Goal: Information Seeking & Learning: Learn about a topic

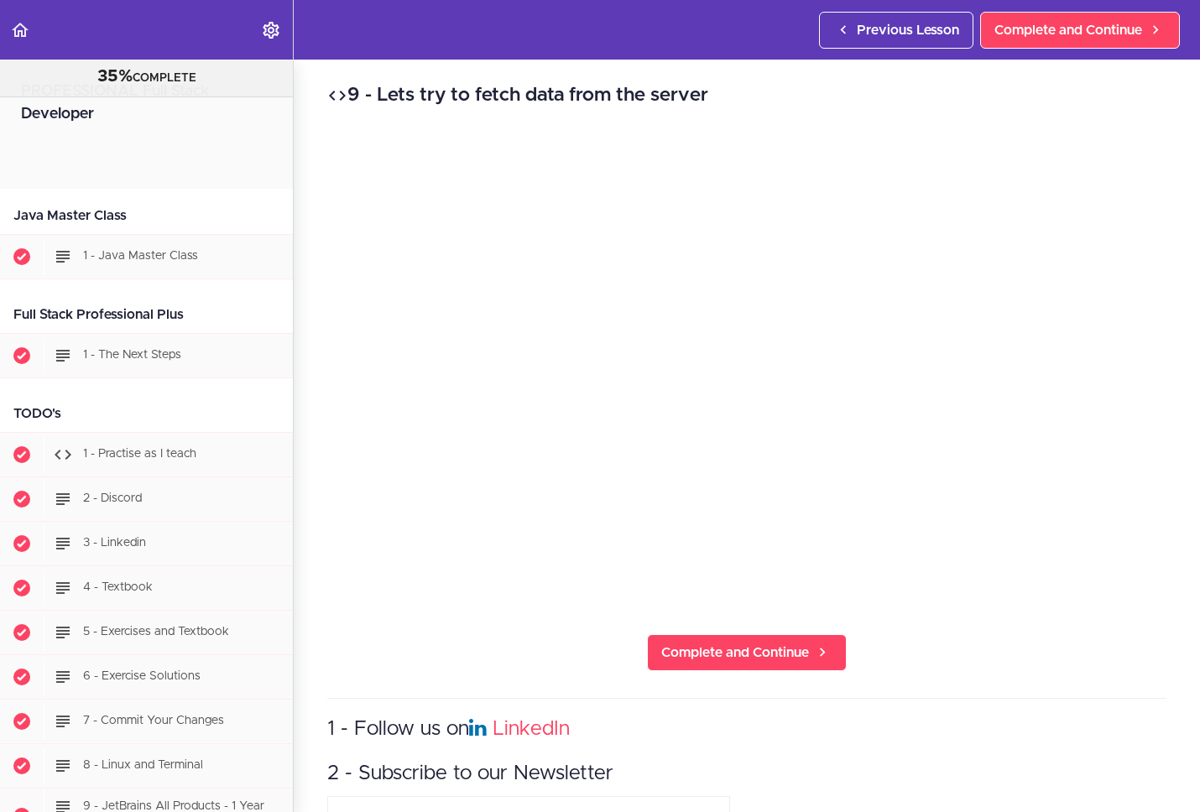
scroll to position [19850, 0]
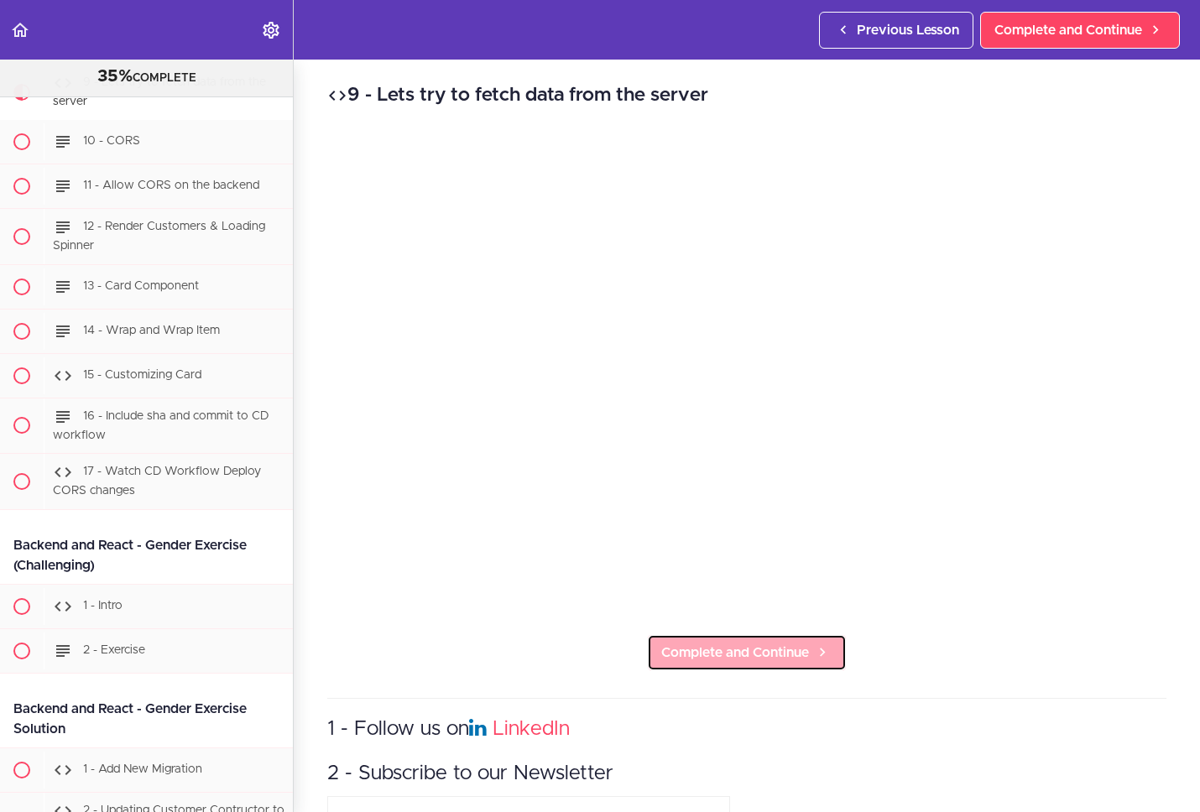
click at [708, 643] on span "Complete and Continue" at bounding box center [735, 653] width 148 height 20
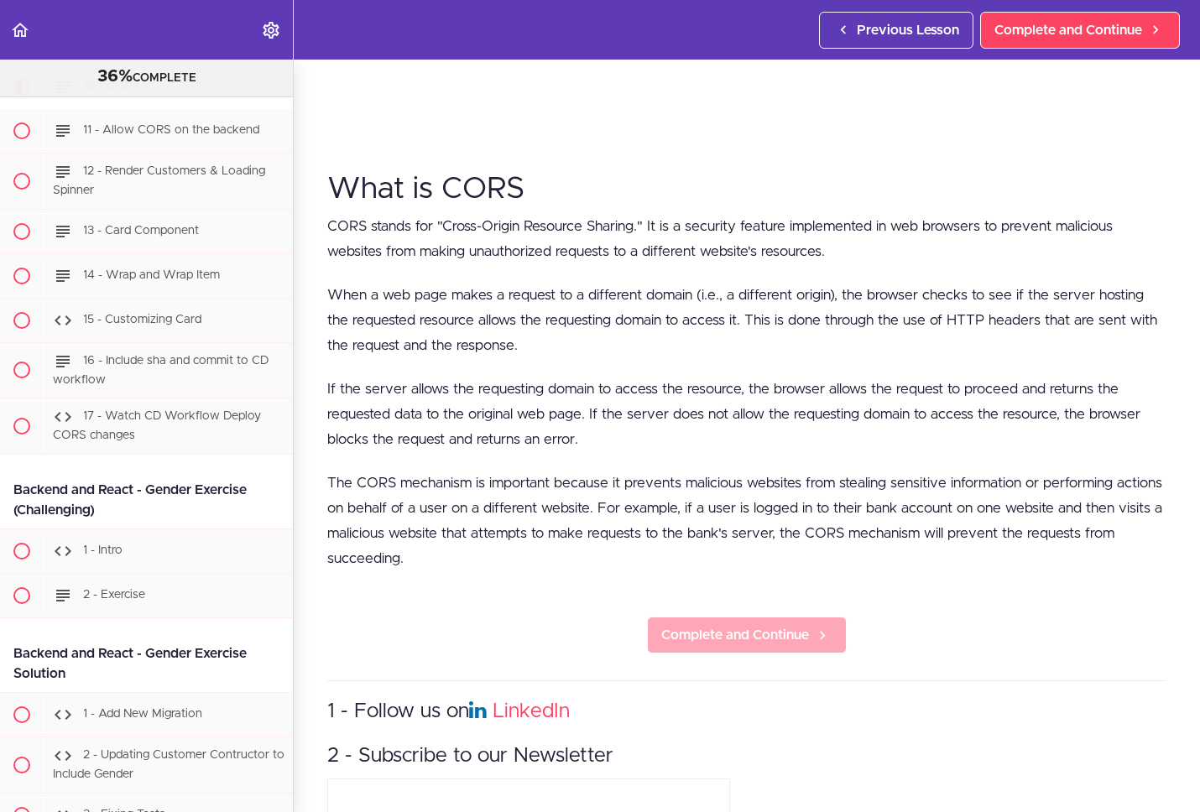
scroll to position [477, 0]
click at [736, 610] on section "PROFESSIONAL Full Stack Developer 36% COMPLETE Java Master Class 1 - Java Maste…" at bounding box center [600, 436] width 1200 height 753
click at [732, 624] on span "Complete and Continue" at bounding box center [735, 634] width 148 height 20
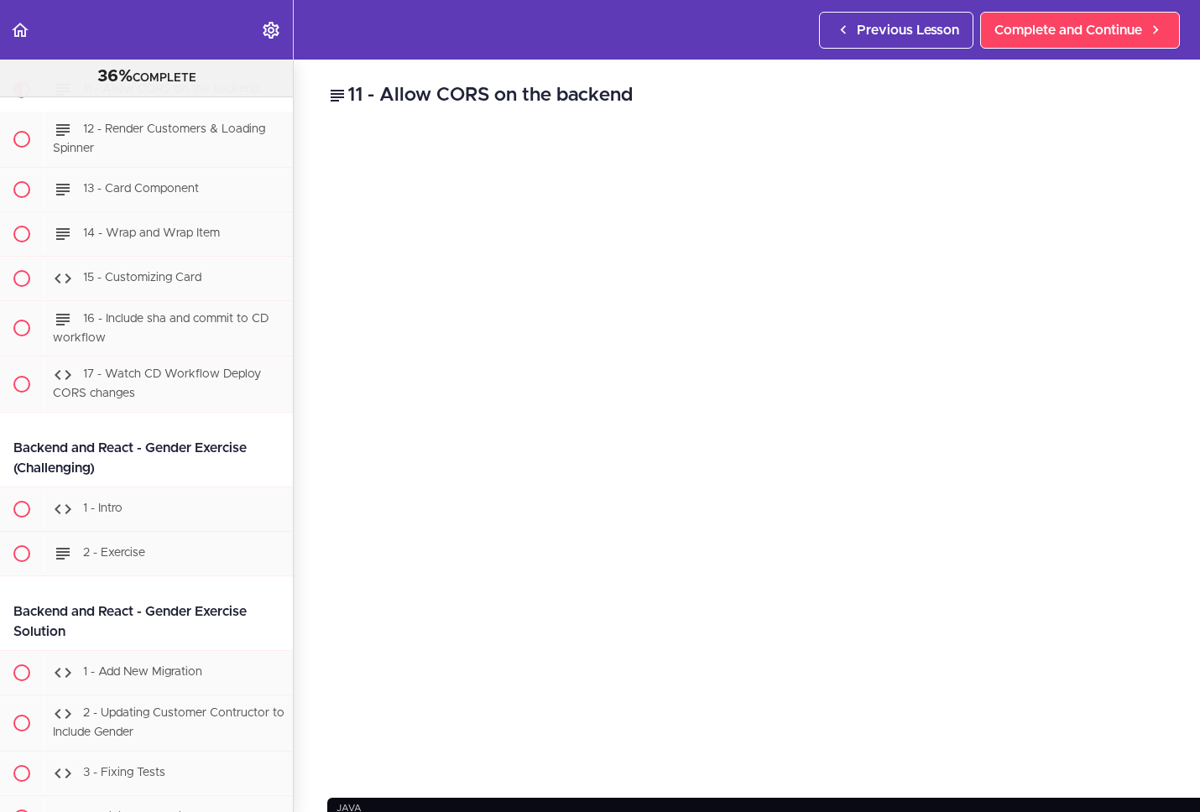
scroll to position [19950, 0]
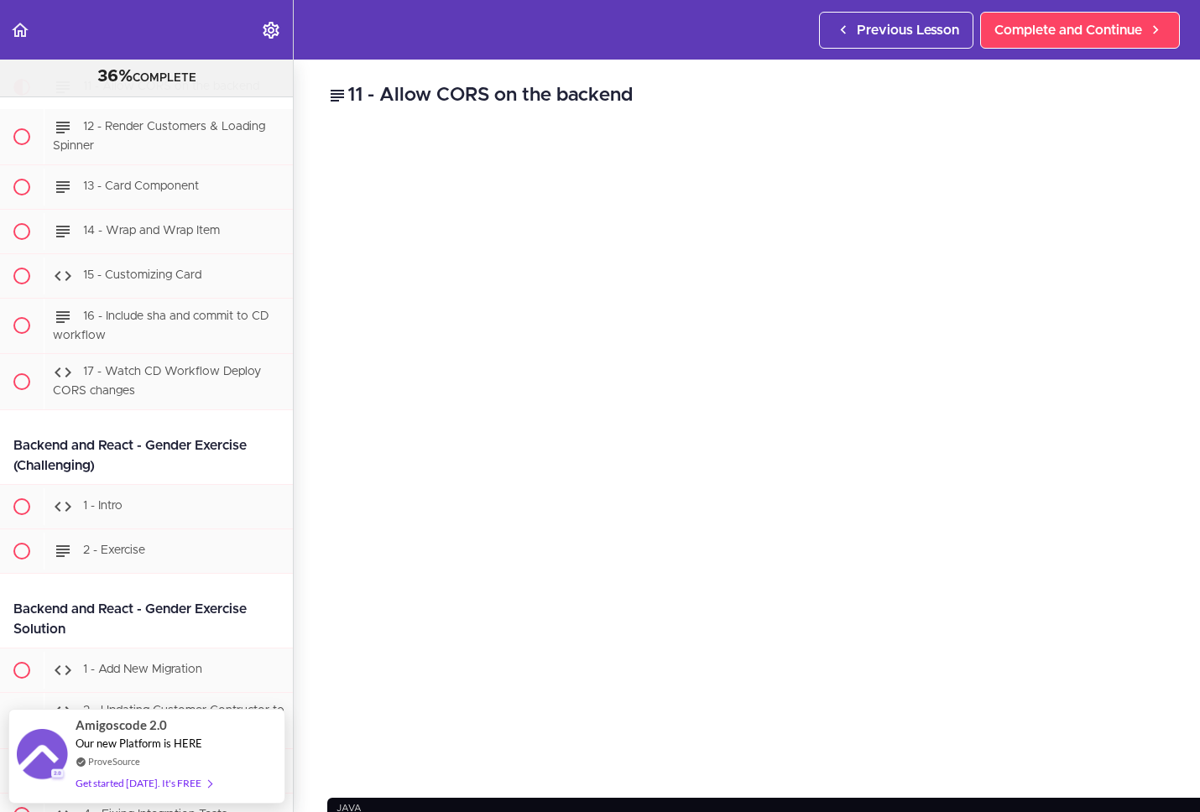
click at [971, 606] on div "11 - Allow CORS on the backend java package com.amigoscode.config; import org.s…" at bounding box center [894, 436] width 1200 height 753
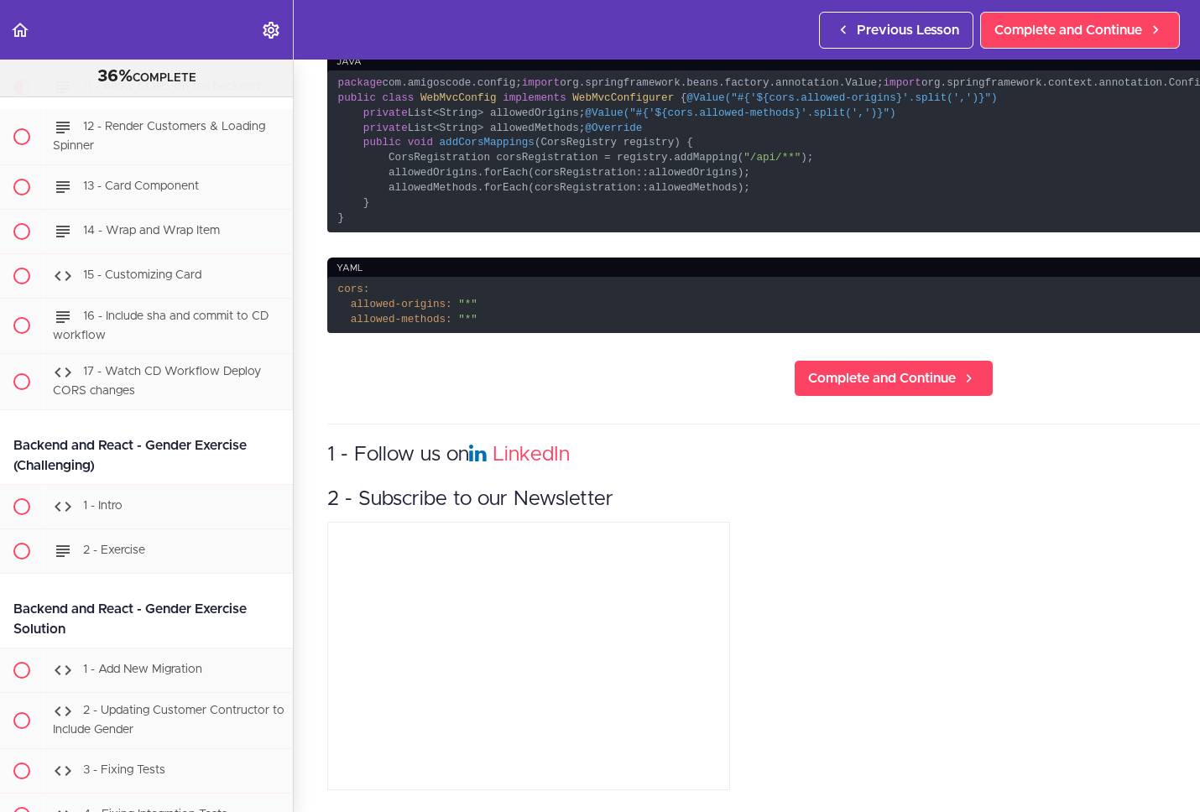
scroll to position [794, 0]
click at [808, 388] on span "Complete and Continue" at bounding box center [882, 378] width 148 height 20
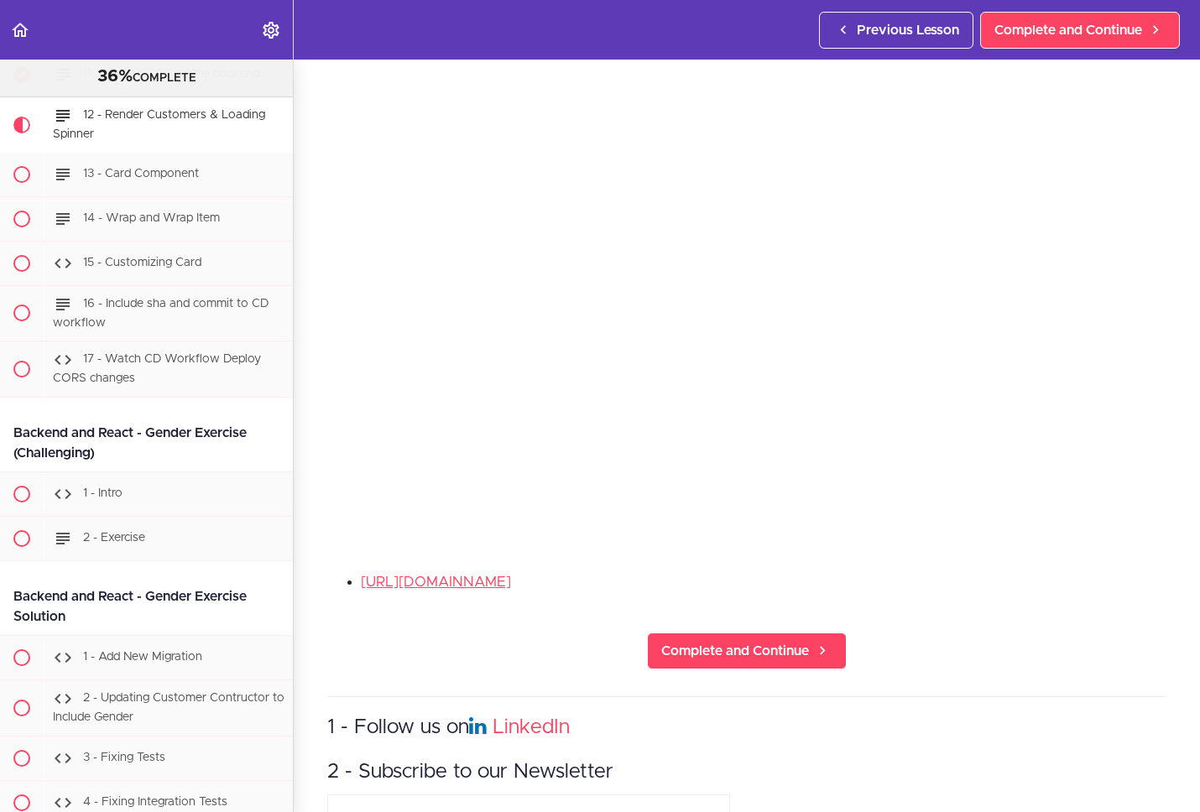
scroll to position [19994, 0]
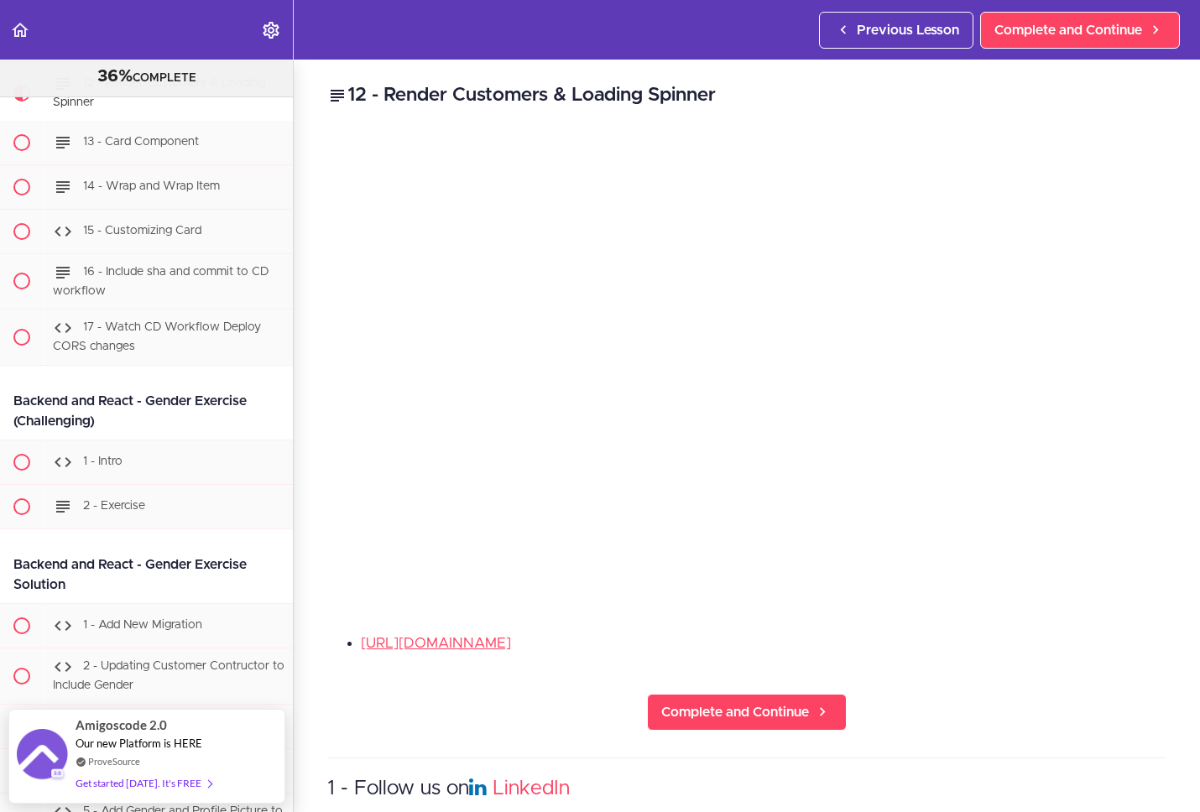
click at [1005, 638] on li "[URL][DOMAIN_NAME]" at bounding box center [763, 644] width 805 height 22
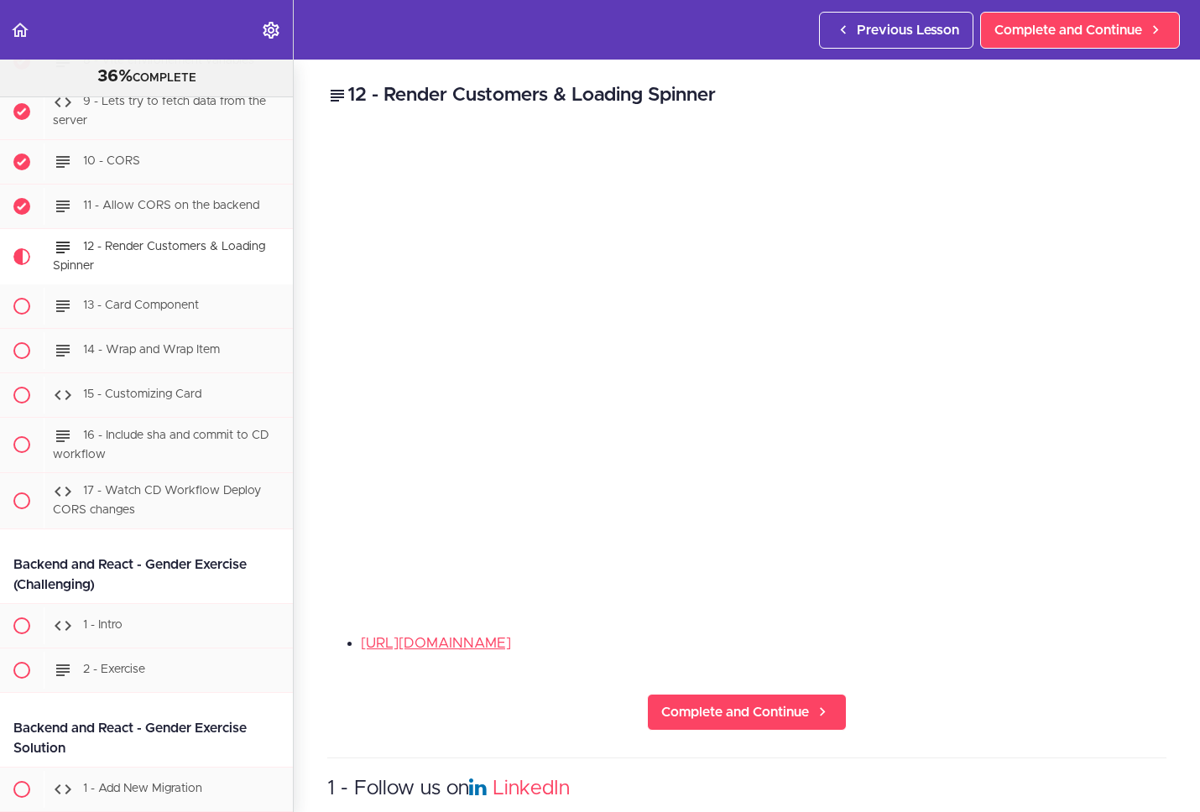
scroll to position [19828, 0]
click at [502, 709] on div "12 - Render Customers & Loading Spinner [URL][DOMAIN_NAME] Complete and Continu…" at bounding box center [747, 436] width 906 height 753
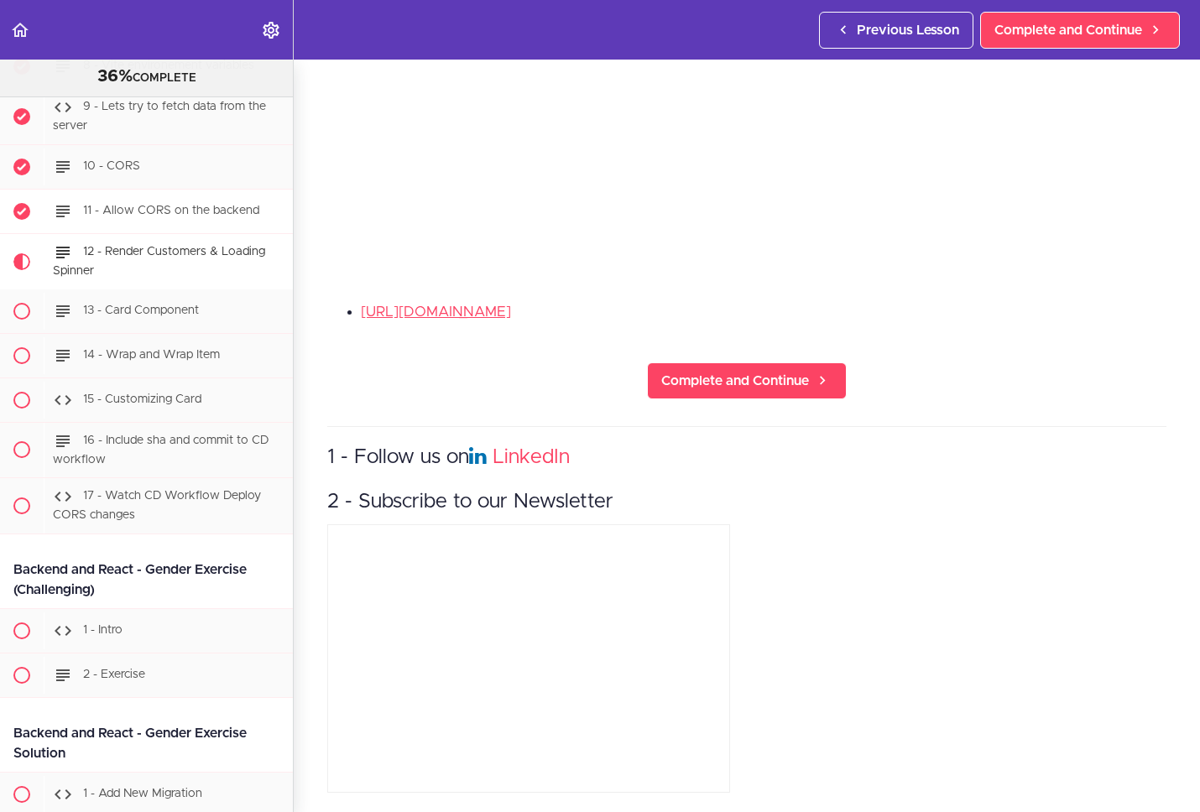
scroll to position [19825, 0]
click at [147, 231] on div "11 - Allow CORS on the backend" at bounding box center [168, 212] width 249 height 37
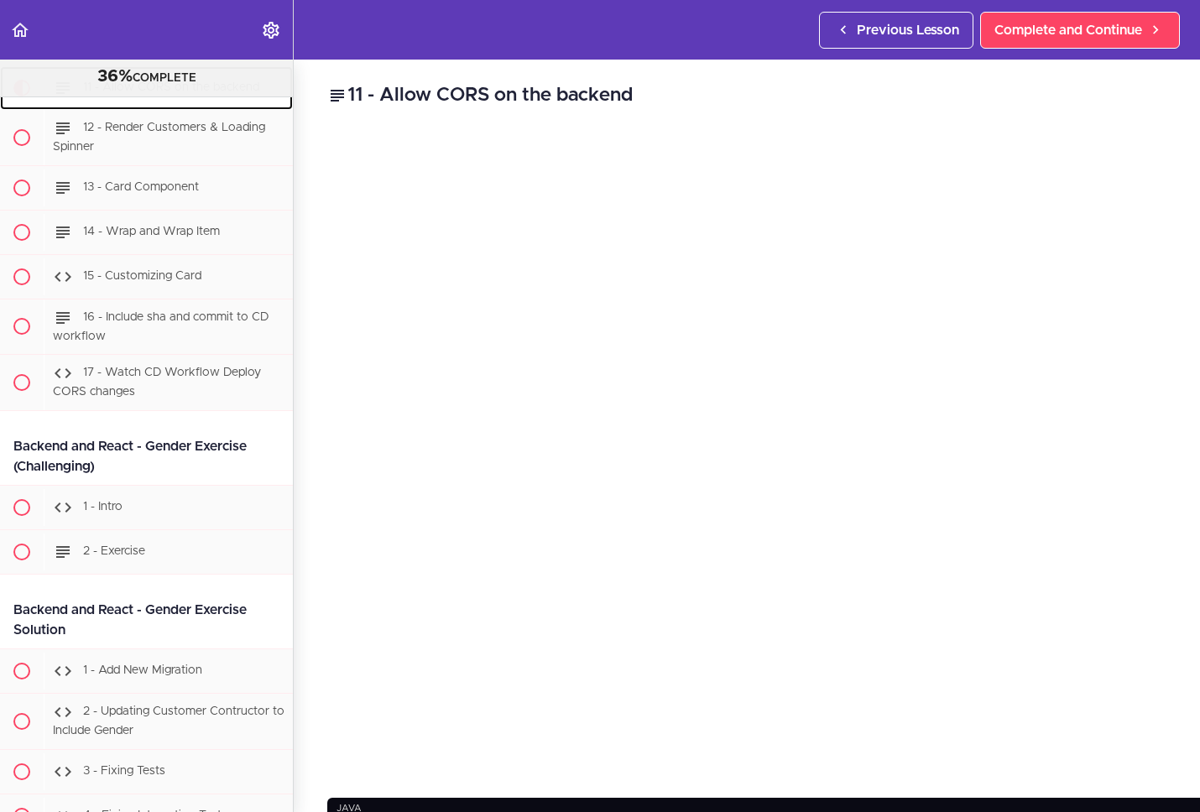
scroll to position [19950, 0]
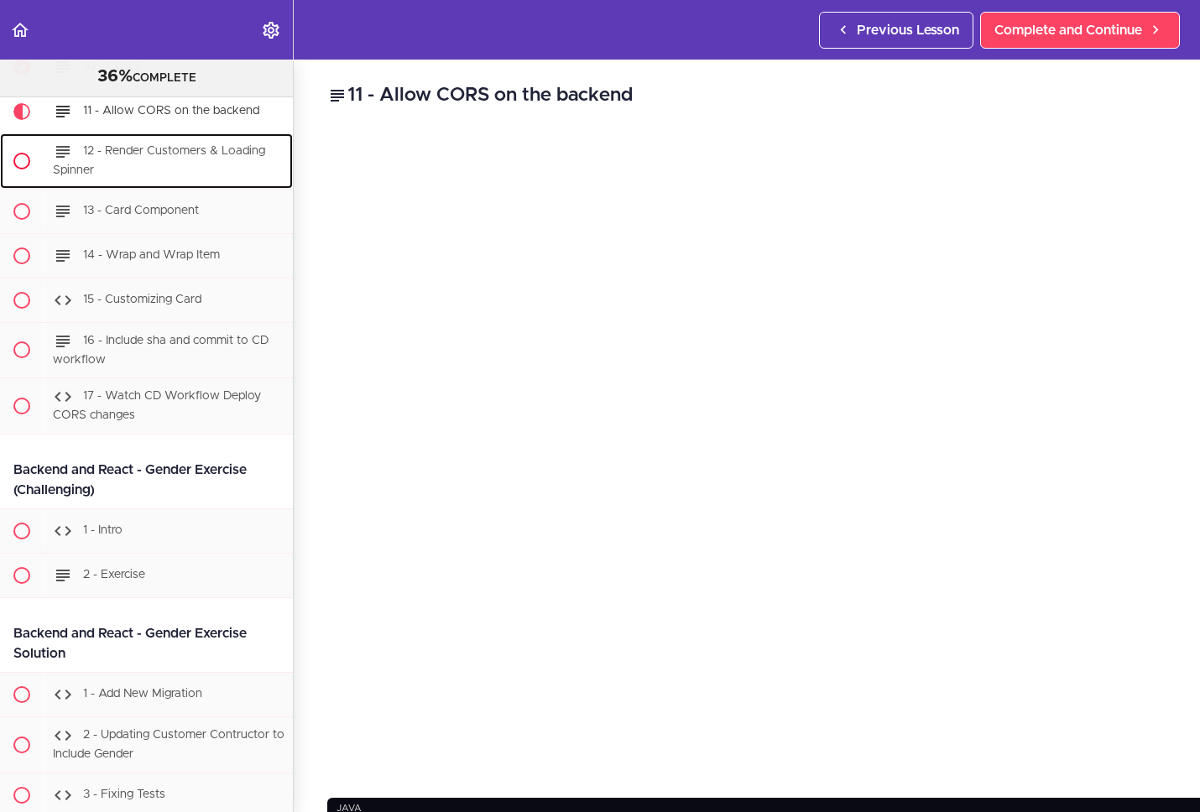
click at [147, 189] on div "12 - Render Customers & Loading Spinner" at bounding box center [168, 160] width 249 height 55
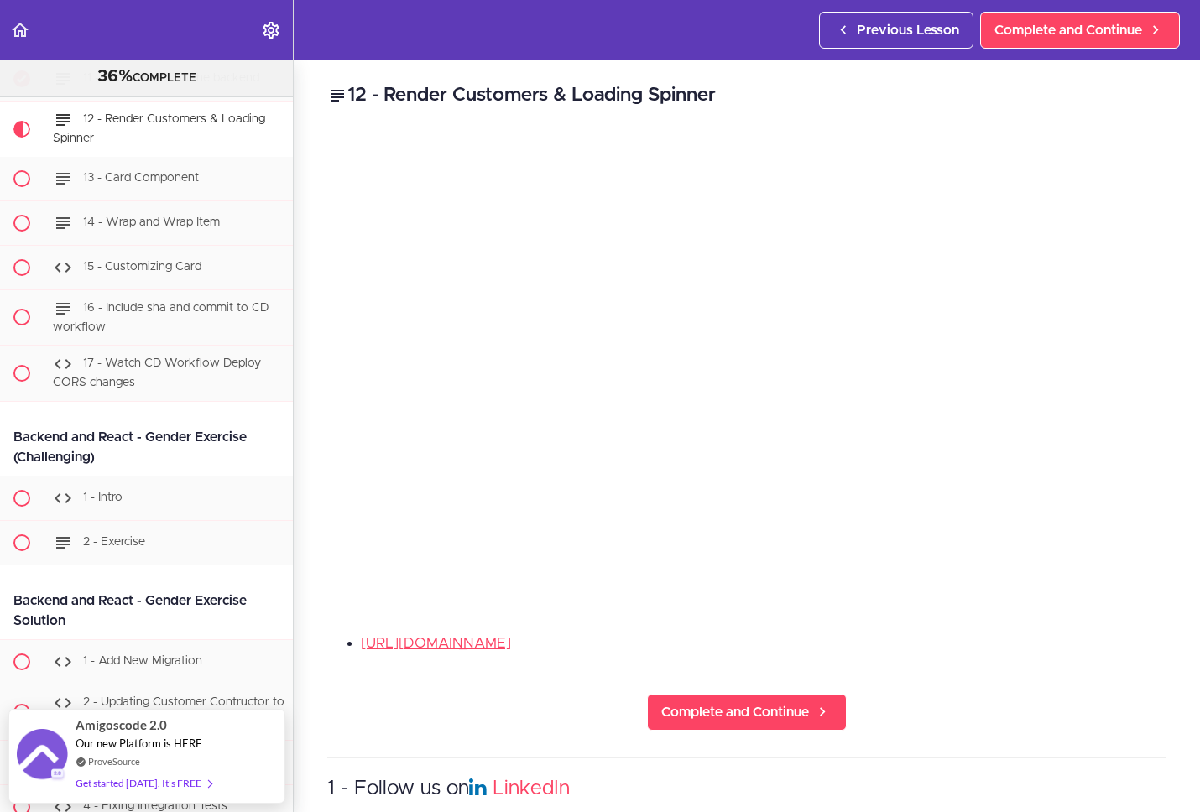
scroll to position [19856, 0]
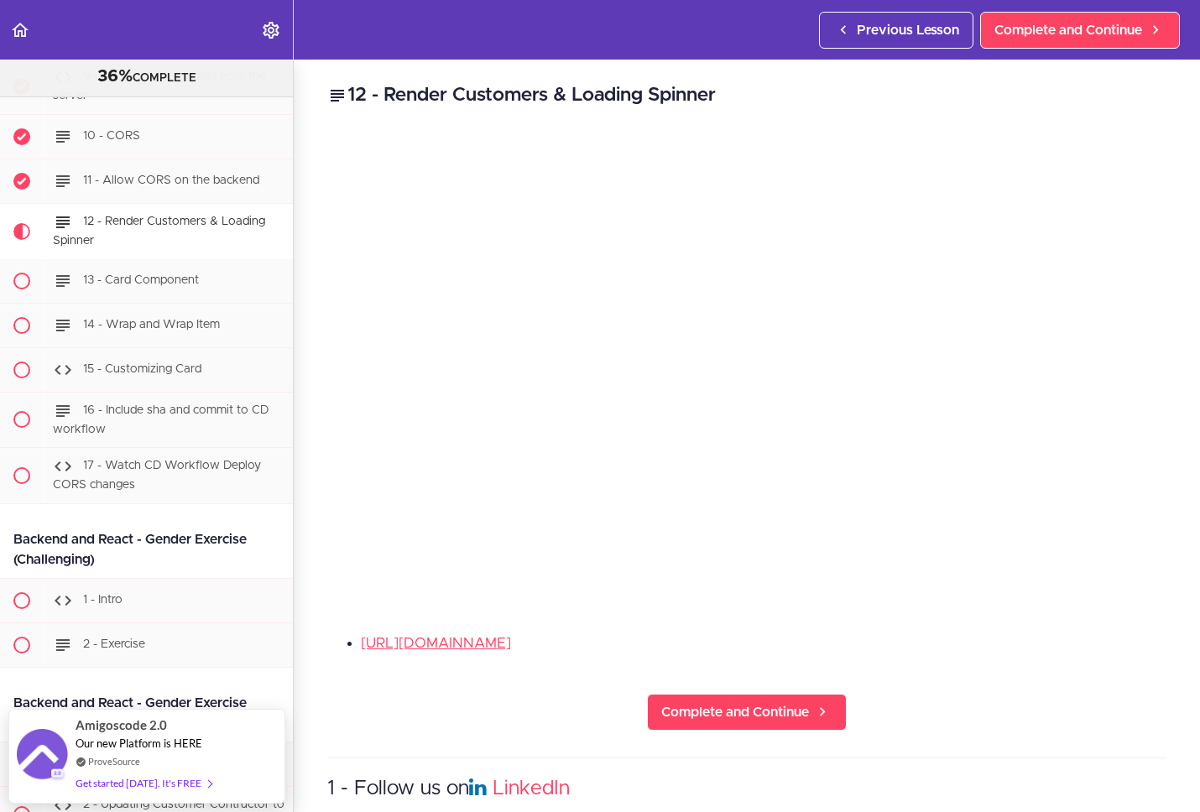
click at [982, 643] on li "[URL][DOMAIN_NAME]" at bounding box center [763, 644] width 805 height 22
drag, startPoint x: 1013, startPoint y: 623, endPoint x: 1009, endPoint y: 597, distance: 25.4
click at [1013, 622] on div "12 - Render Customers & Loading Spinner [URL][DOMAIN_NAME] Complete and Continu…" at bounding box center [747, 436] width 906 height 753
click at [920, 731] on div "12 - Render Customers & Loading Spinner [URL][DOMAIN_NAME] Complete and Continu…" at bounding box center [747, 436] width 906 height 753
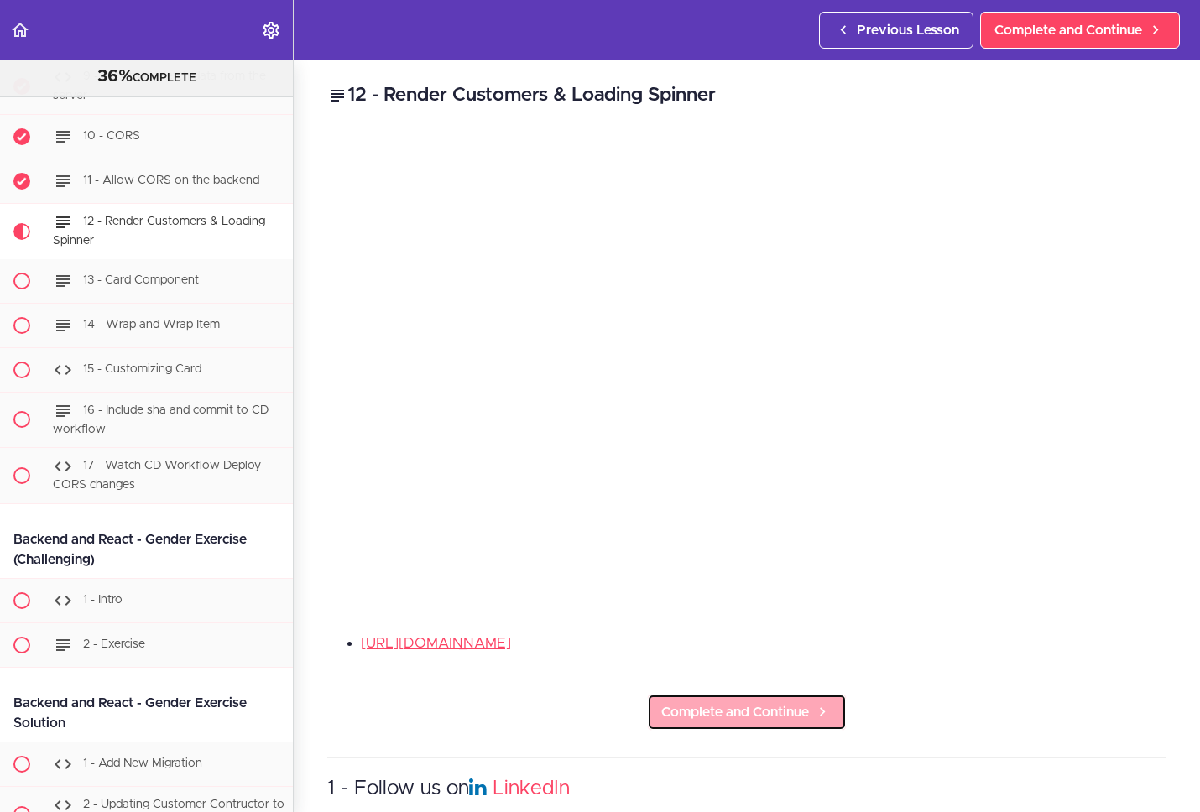
click at [776, 702] on span "Complete and Continue" at bounding box center [735, 712] width 148 height 20
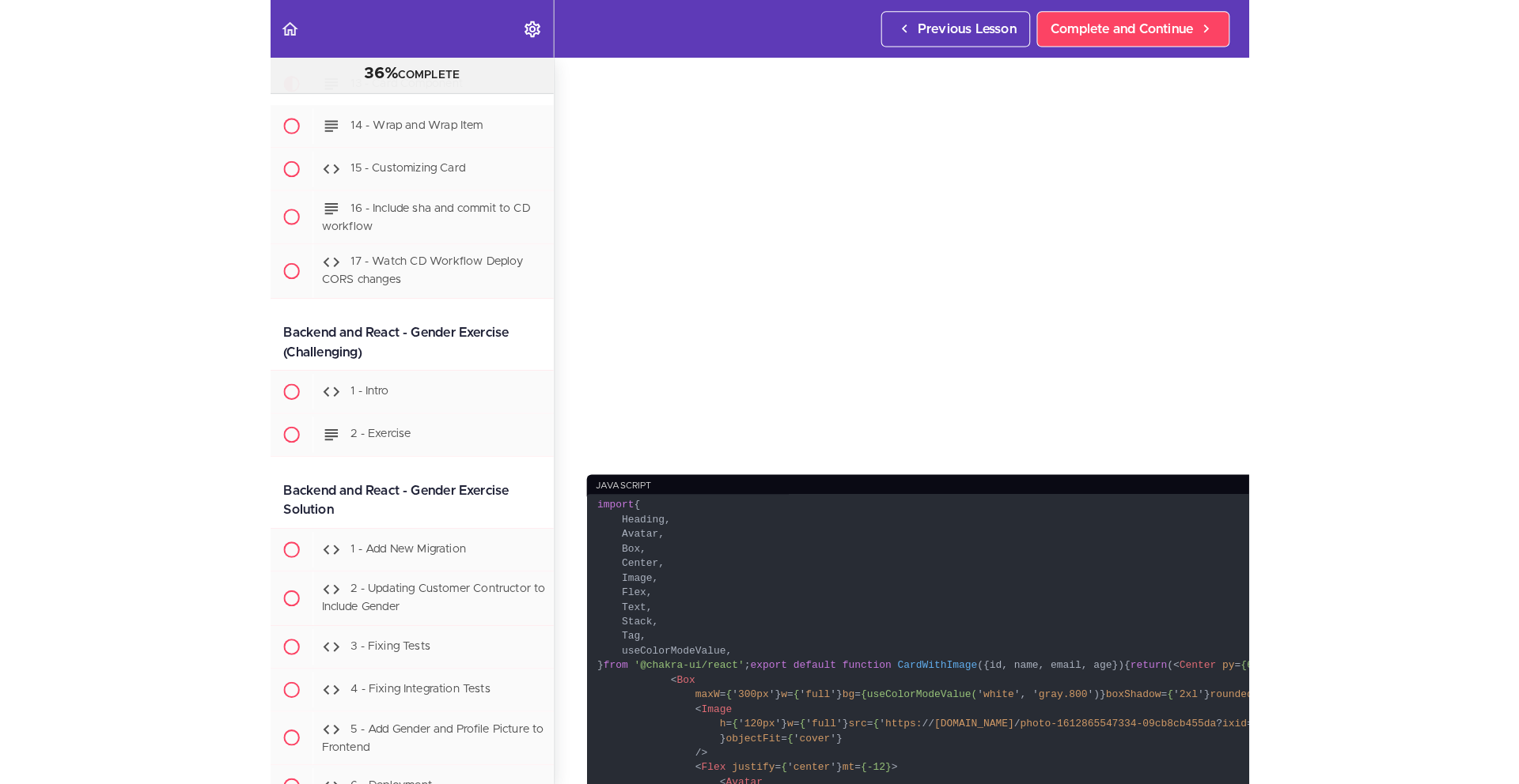
scroll to position [181, 0]
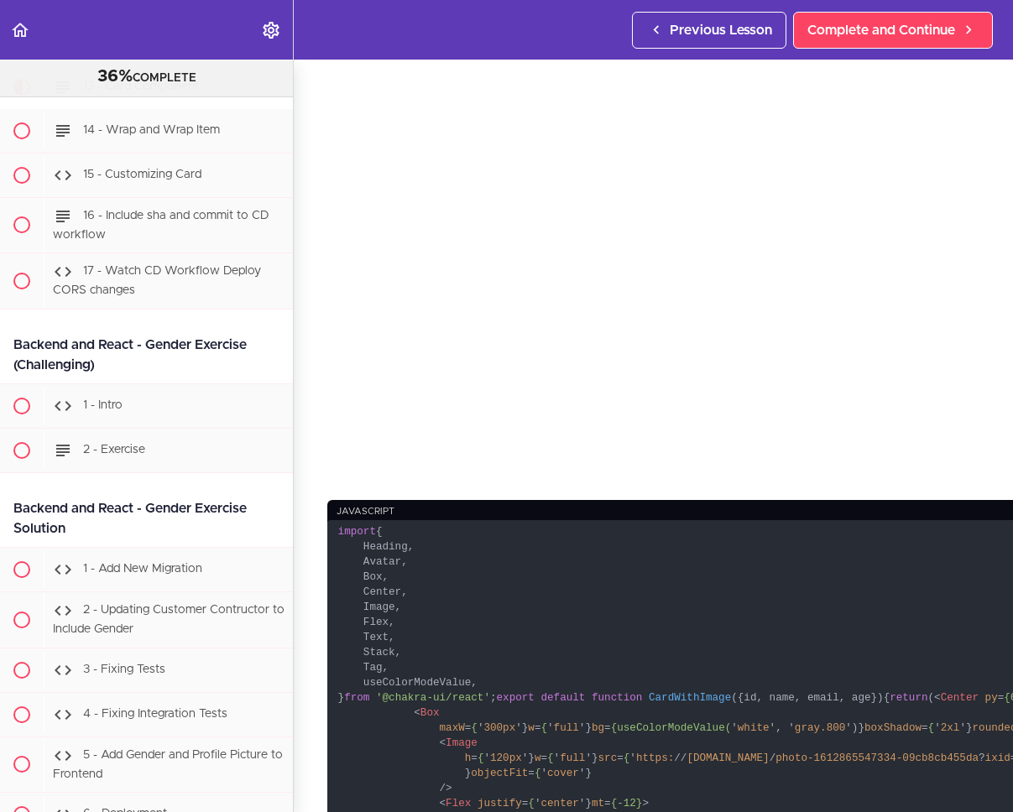
click at [906, 639] on code "import { Heading, Avatar, Box, Center, Image, Flex, Text, Stack, Tag, useColorM…" at bounding box center [800, 812] width 946 height 584
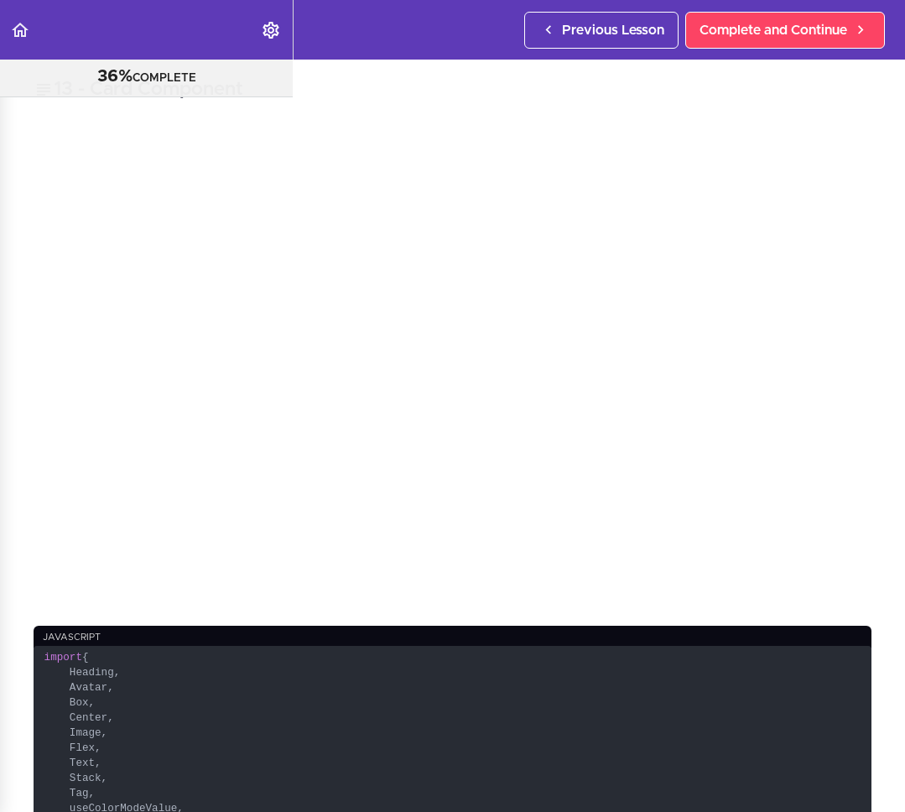
scroll to position [0, 294]
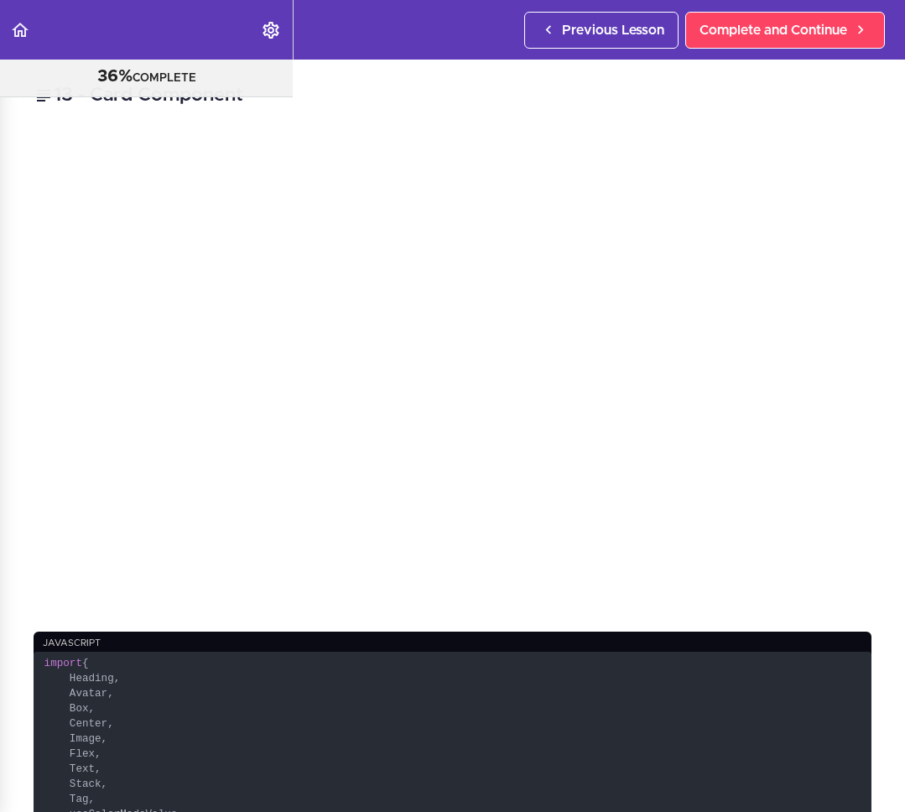
click at [694, 602] on div "13 - Card Component javascript import { Heading, Avatar, Box, Center, Image, Fl…" at bounding box center [452, 436] width 905 height 753
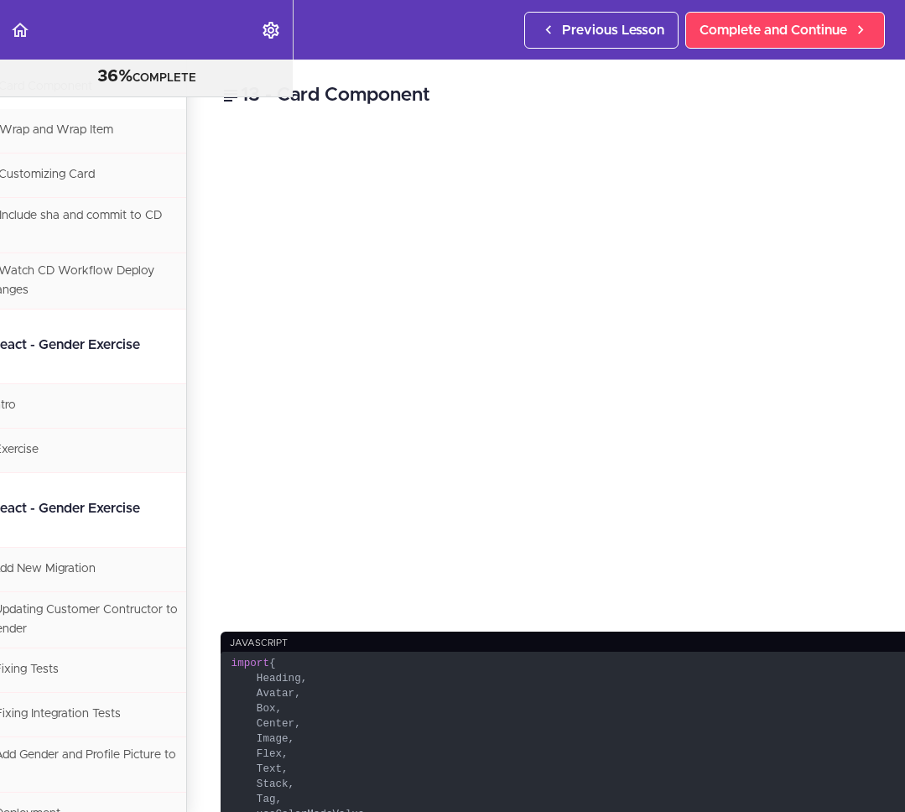
scroll to position [0, 0]
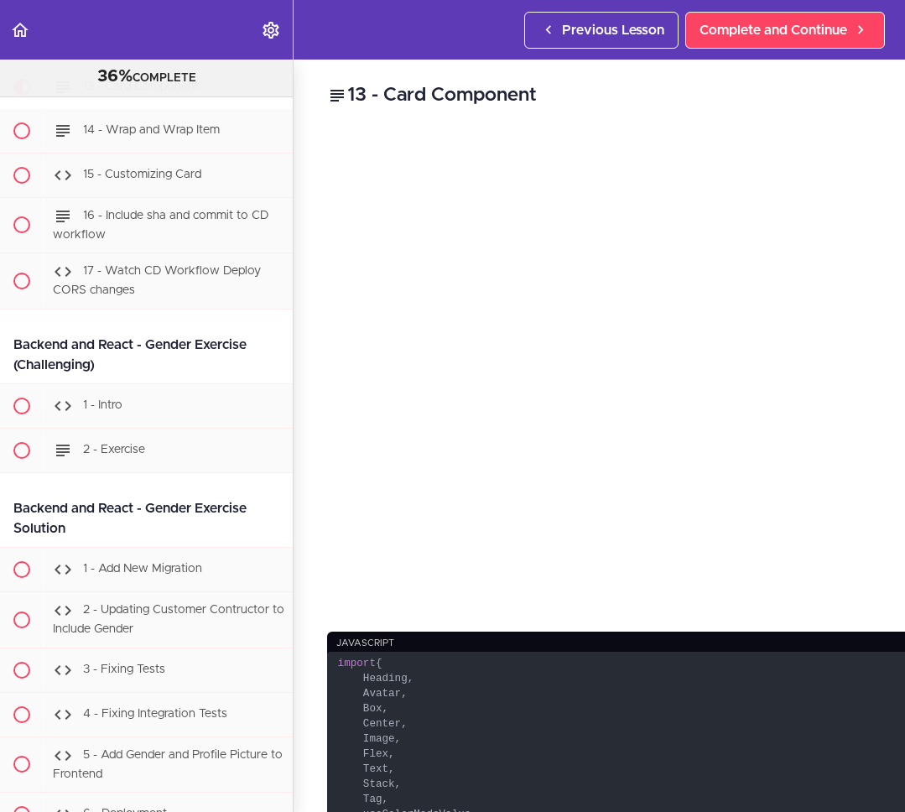
drag, startPoint x: 65, startPoint y: 660, endPoint x: 343, endPoint y: 659, distance: 277.7
copy code "import { Heading, Avatar, Box, Center, Image, Flex, Text, Stack, Tag, useColorM…"
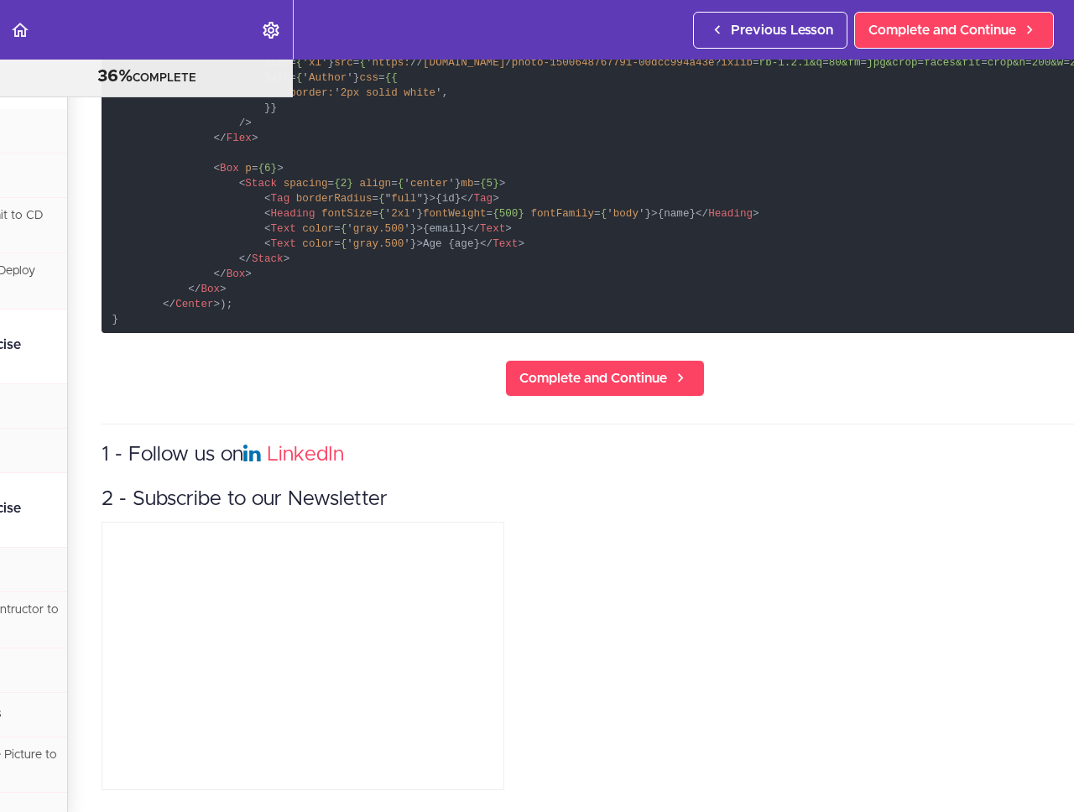
scroll to position [1317, 226]
click at [583, 374] on span "Complete and Continue" at bounding box center [593, 378] width 148 height 20
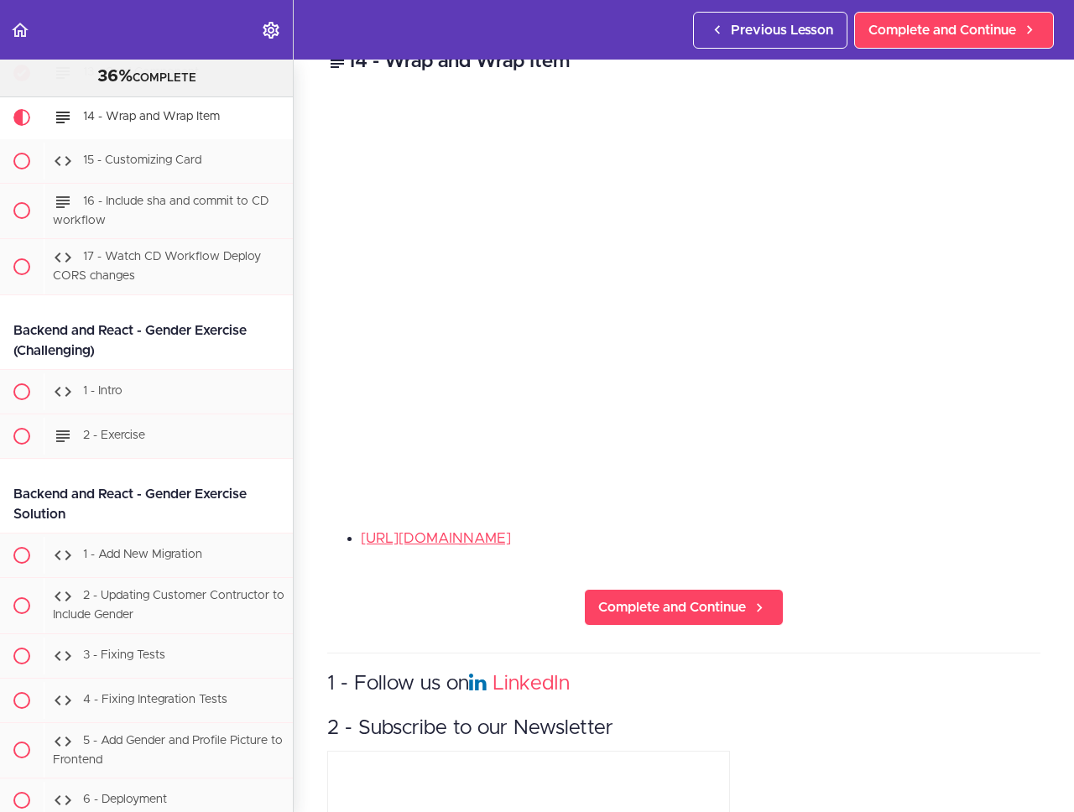
scroll to position [20095, 0]
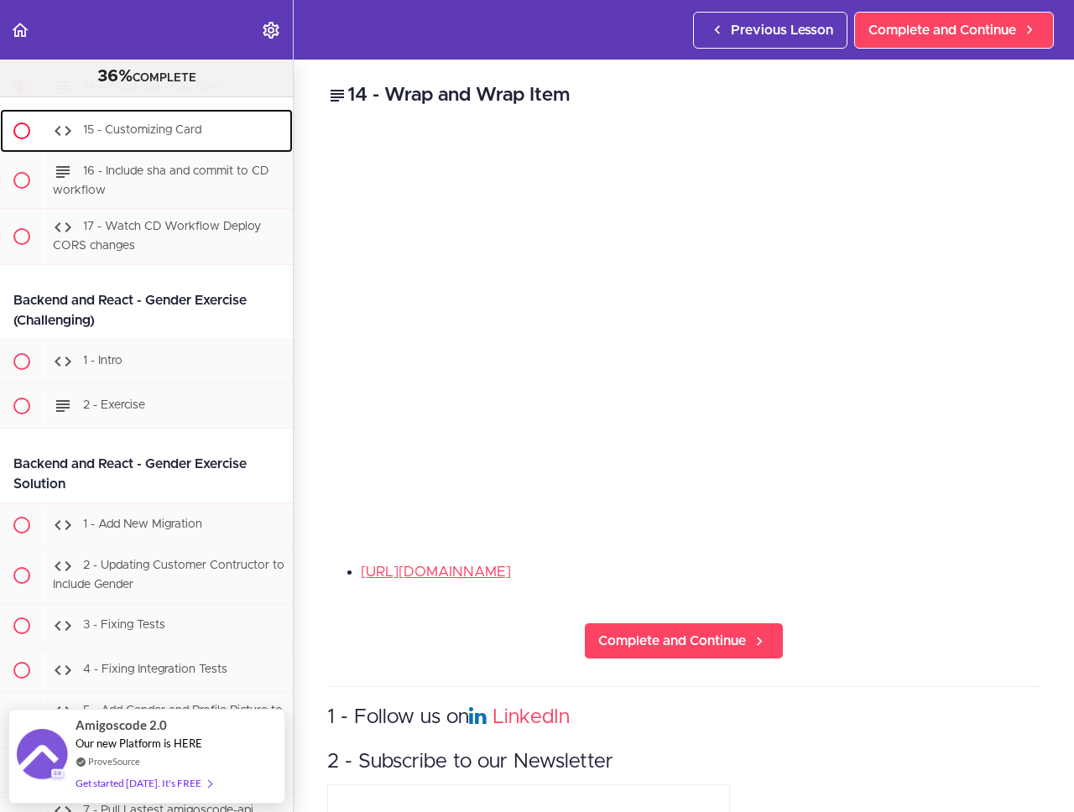
click at [165, 149] on div "15 - Customizing Card" at bounding box center [168, 130] width 249 height 37
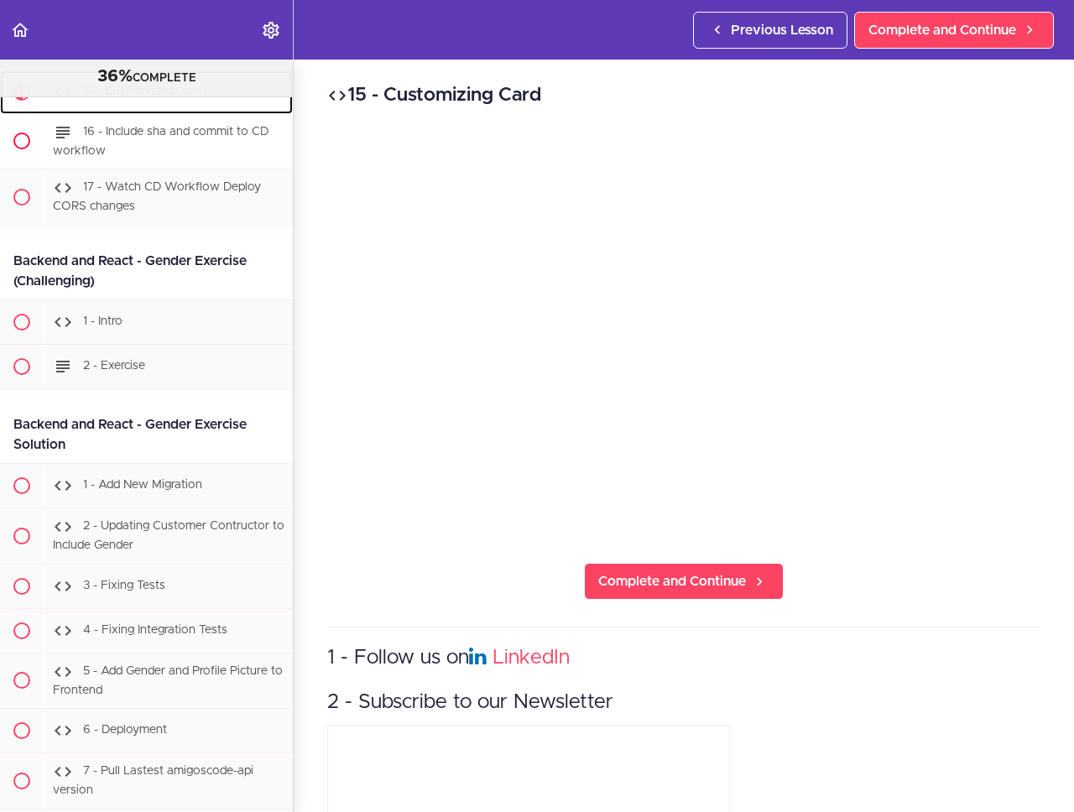
scroll to position [20139, 0]
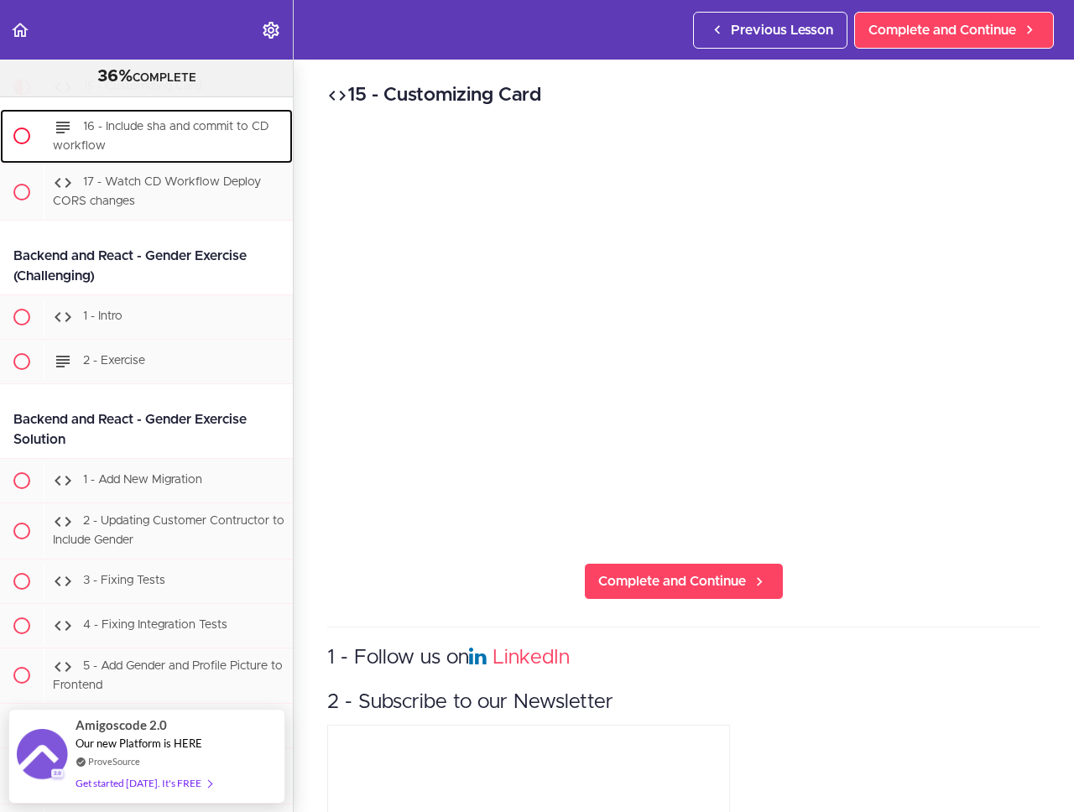
click at [149, 164] on div "16 - Include sha and commit to CD workflow" at bounding box center [168, 136] width 249 height 55
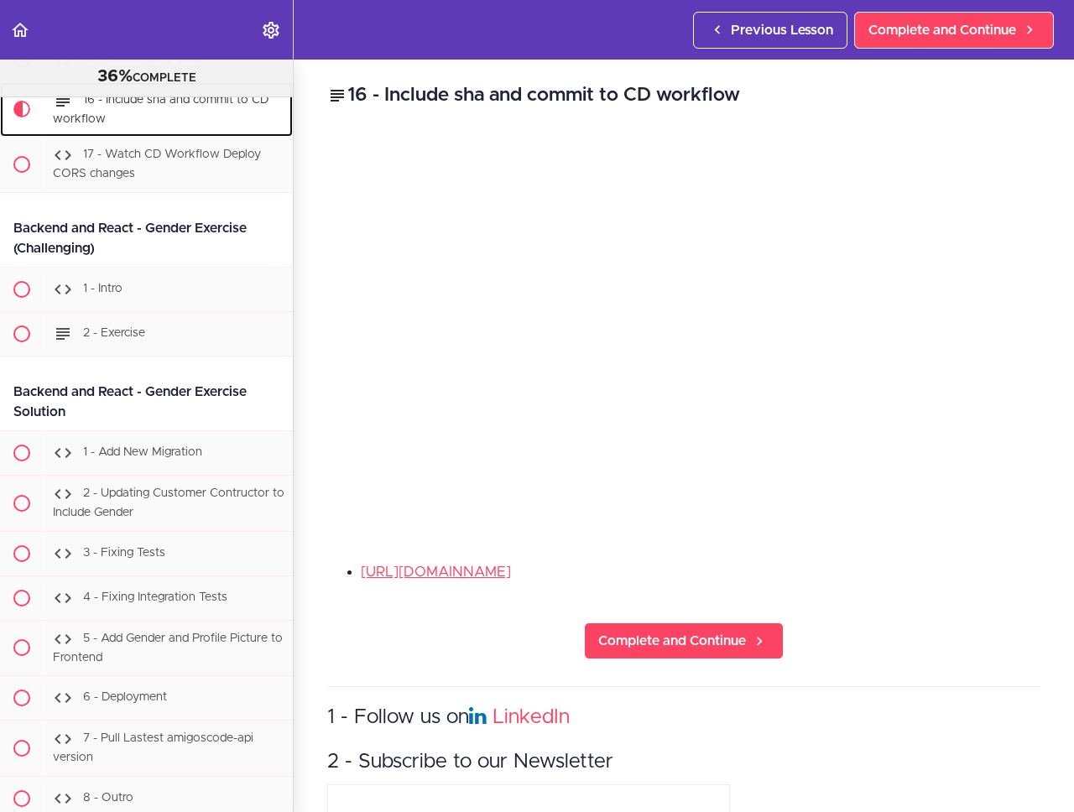
scroll to position [20184, 0]
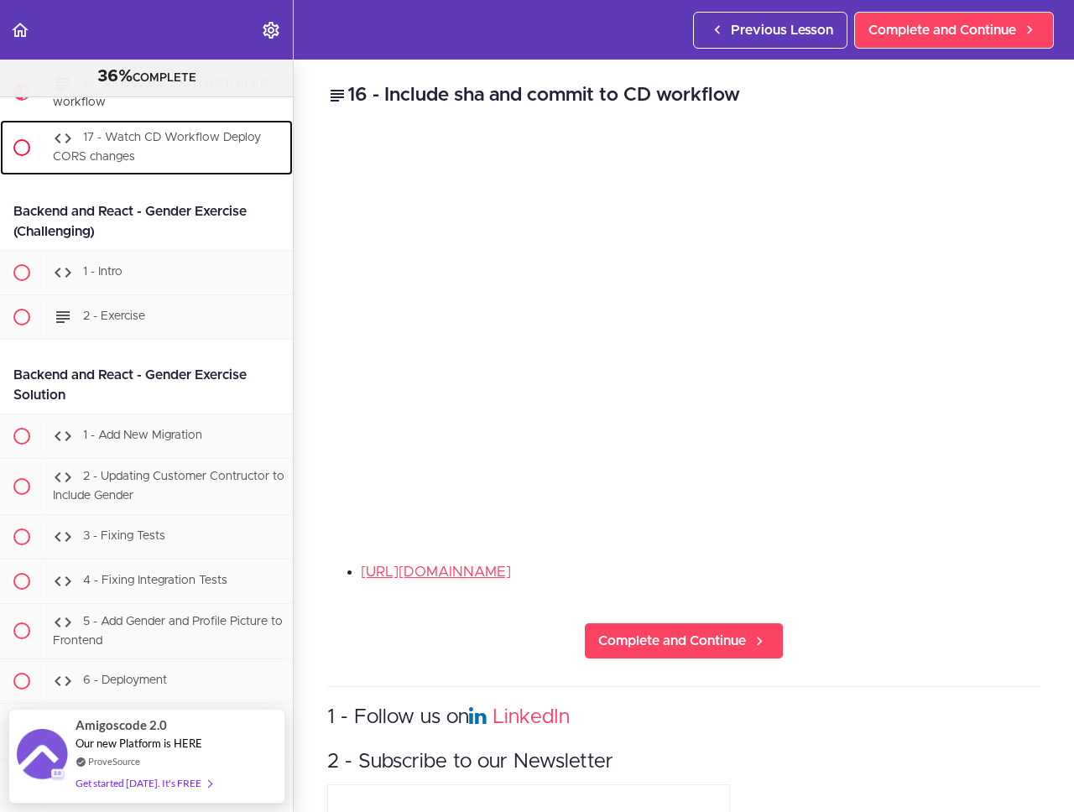
click at [206, 175] on div "17 - Watch CD Workflow Deploy CORS changes" at bounding box center [168, 147] width 249 height 55
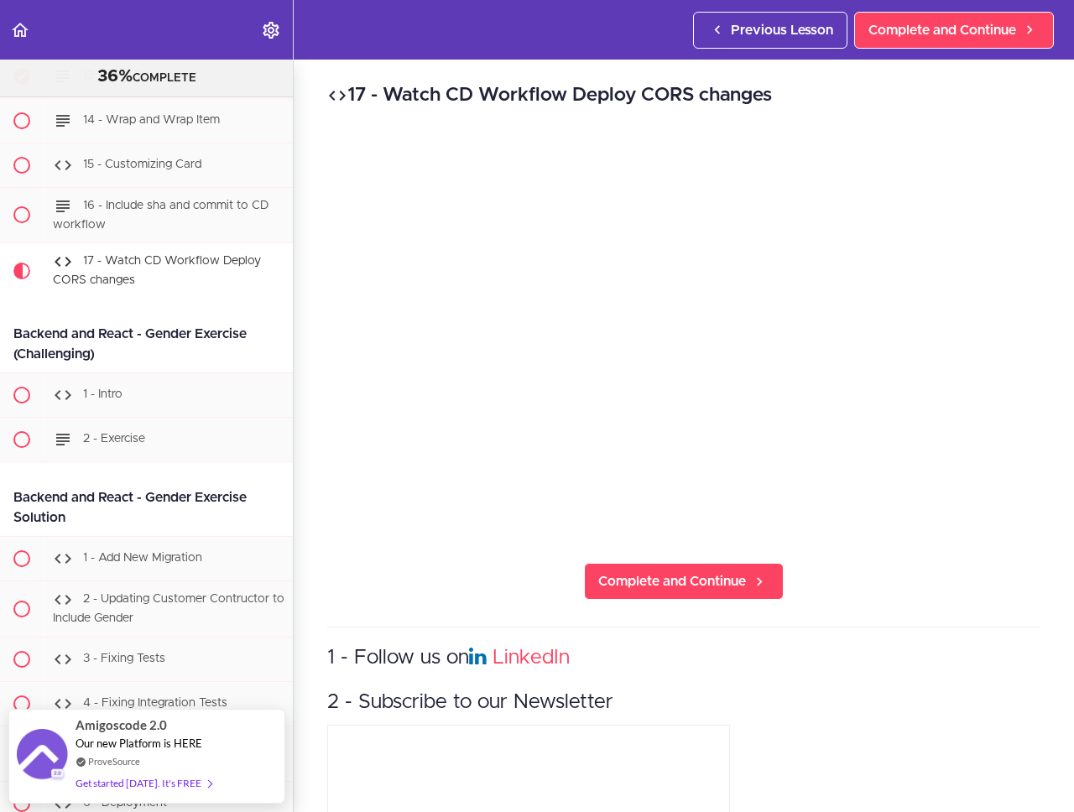
scroll to position [20015, 0]
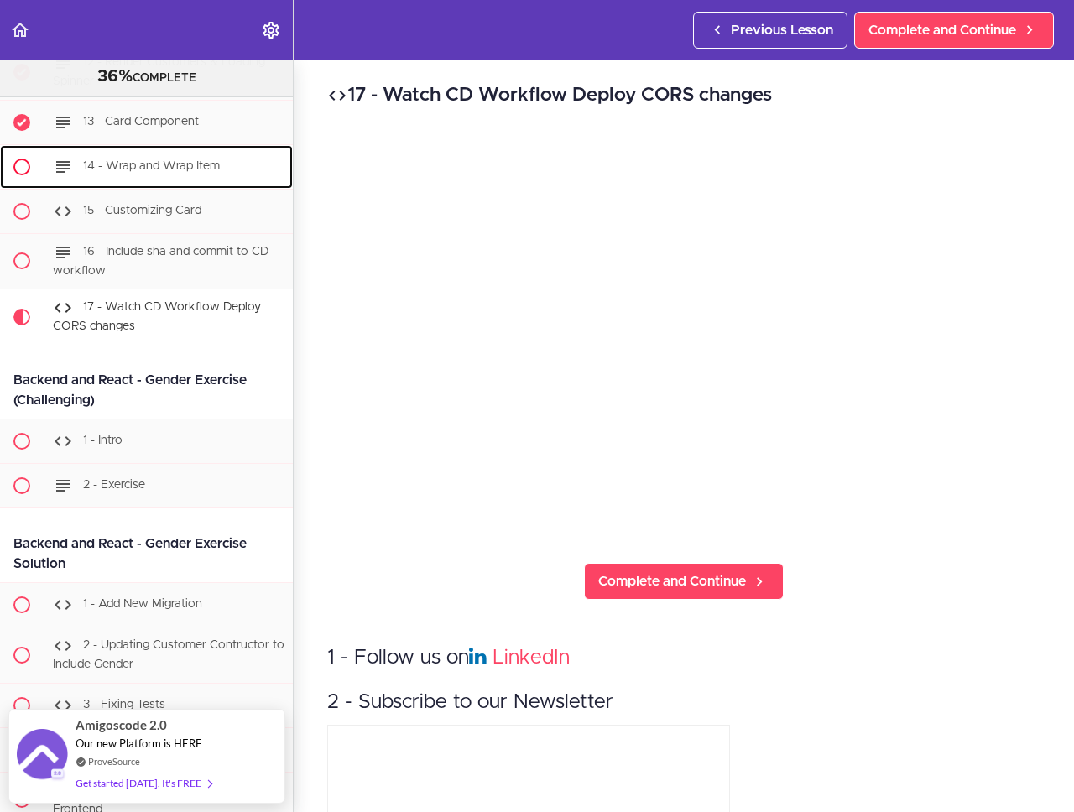
click at [158, 185] on div "14 - Wrap and Wrap Item" at bounding box center [168, 167] width 249 height 37
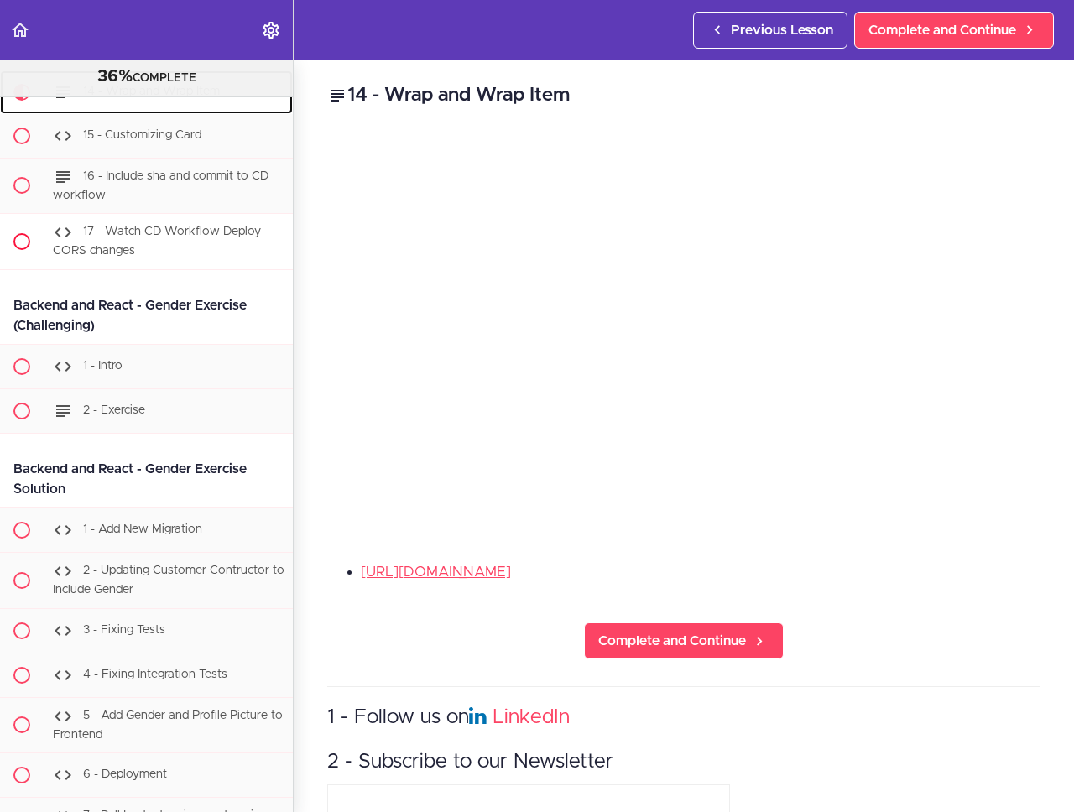
scroll to position [20095, 0]
